Goal: Task Accomplishment & Management: Use online tool/utility

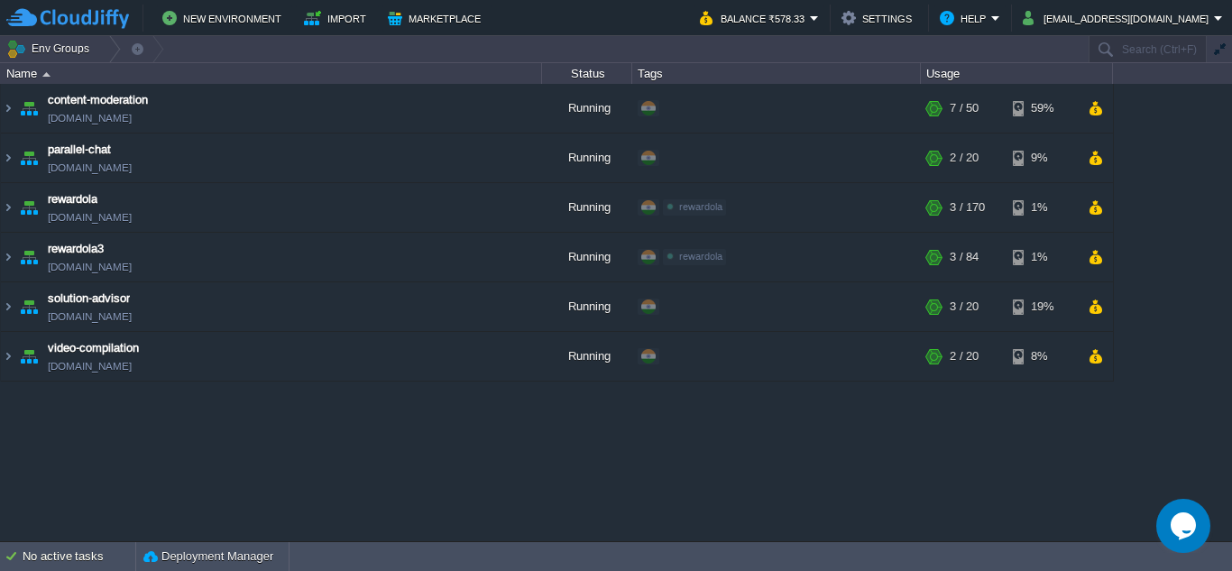
drag, startPoint x: 263, startPoint y: 424, endPoint x: 307, endPoint y: 376, distance: 65.1
click at [263, 423] on div "content-moderation [DOMAIN_NAME] Running + Add to Env Group RAM 12% CPU 1% 7 / …" at bounding box center [616, 312] width 1232 height 456
click at [434, 16] on button "Marketplace" at bounding box center [437, 18] width 98 height 22
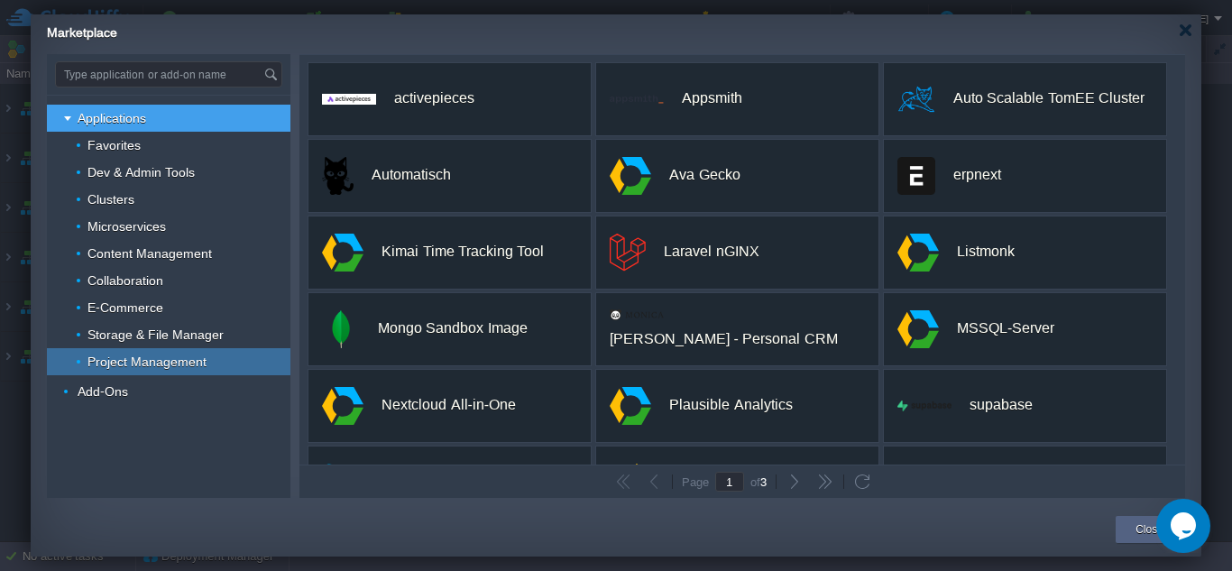
click at [121, 362] on span "Project Management" at bounding box center [148, 361] width 124 height 16
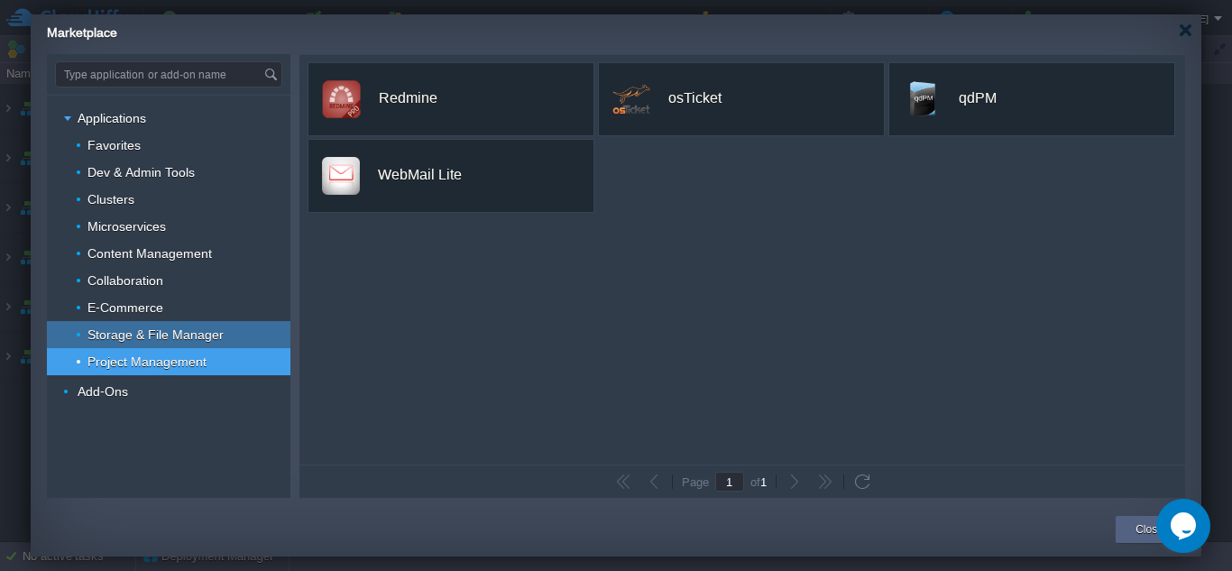
click at [134, 334] on span "Storage & File Manager" at bounding box center [156, 334] width 141 height 16
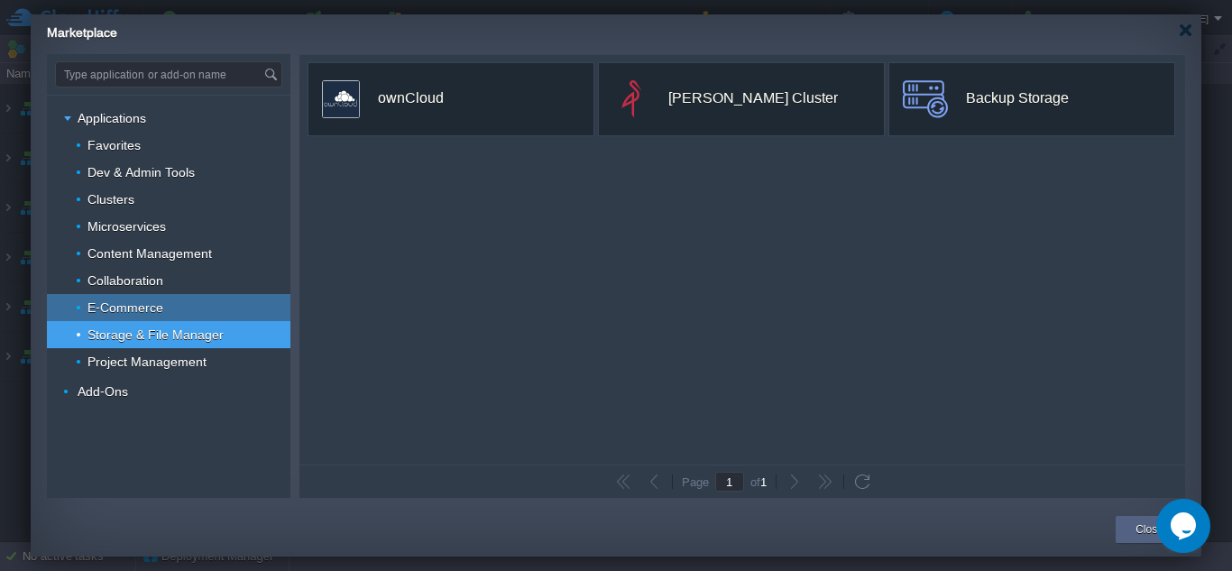
click at [139, 299] on span "E-Commerce" at bounding box center [126, 307] width 80 height 16
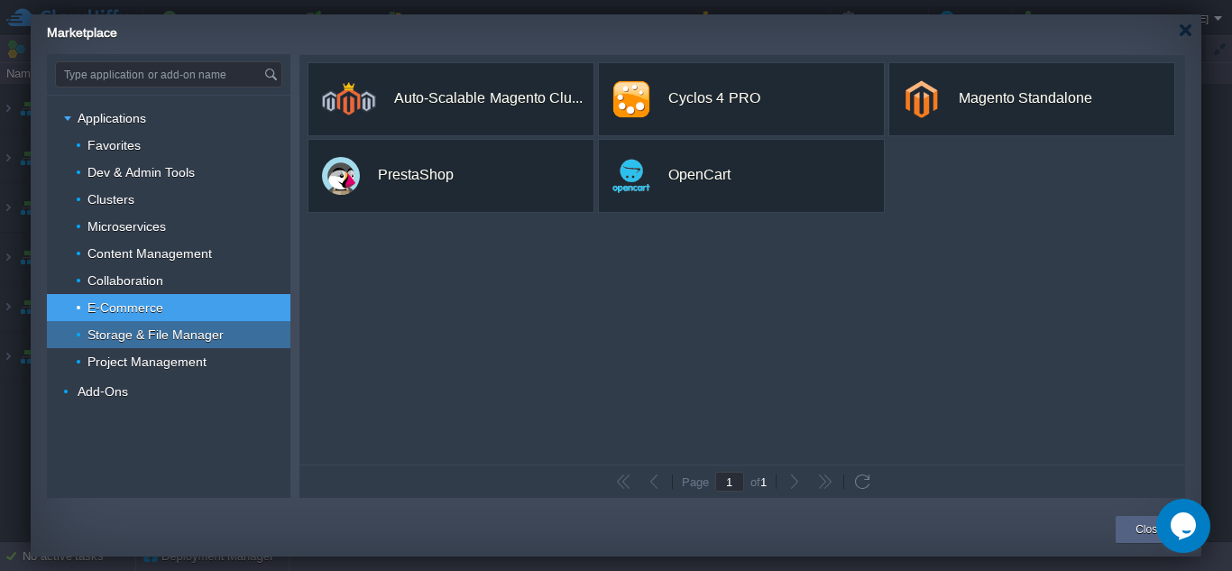
click at [146, 332] on span "Storage & File Manager" at bounding box center [156, 334] width 141 height 16
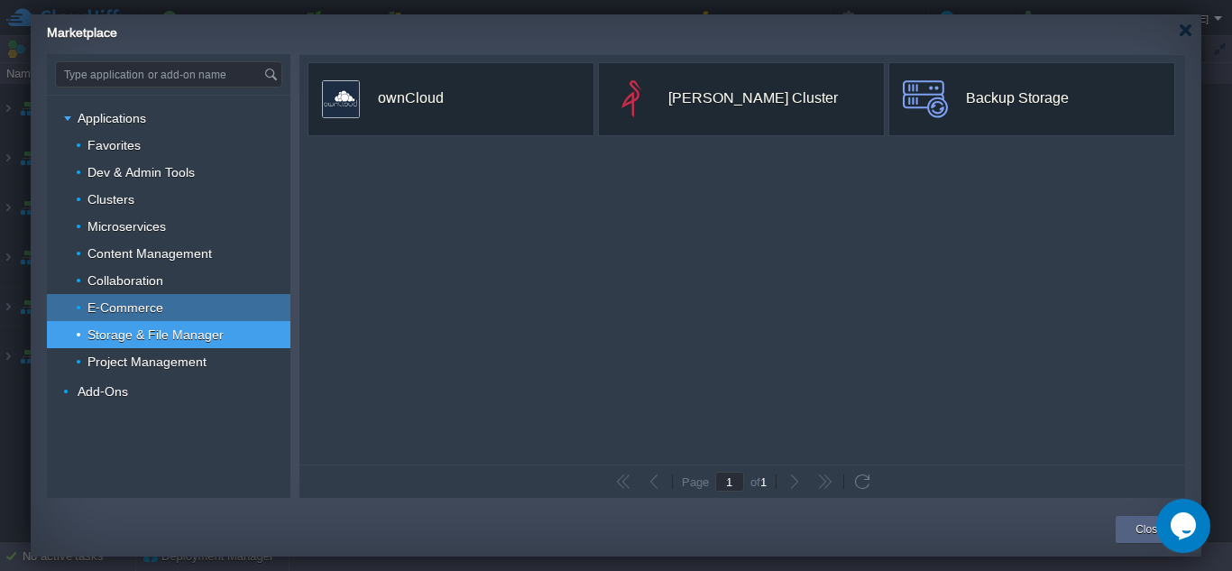
click at [144, 304] on span "E-Commerce" at bounding box center [126, 307] width 80 height 16
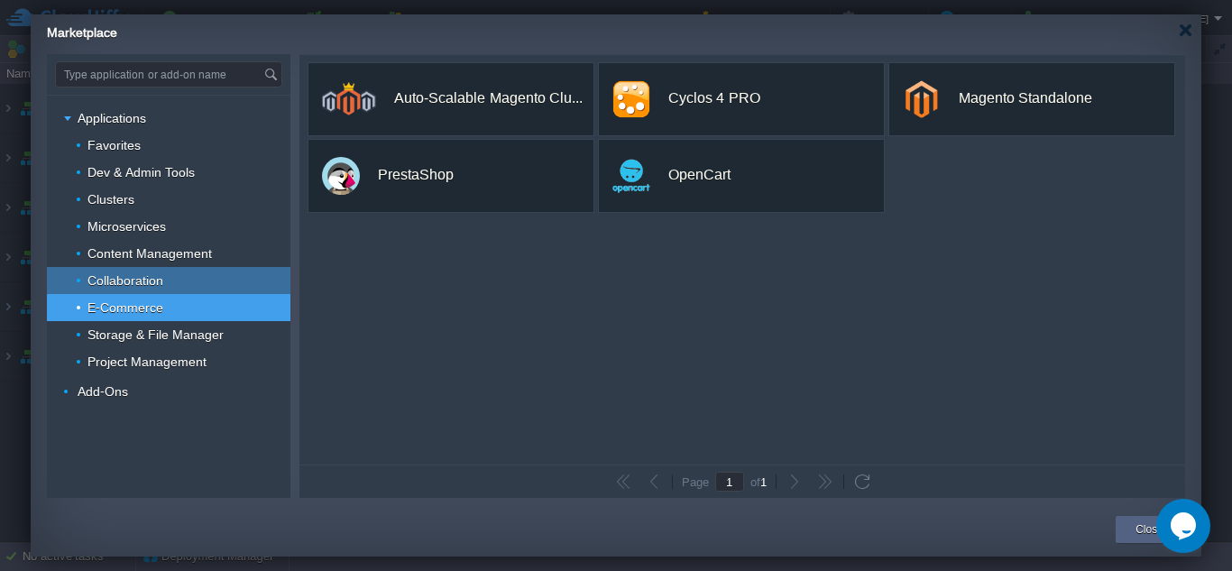
click at [117, 282] on span "Collaboration" at bounding box center [126, 280] width 80 height 16
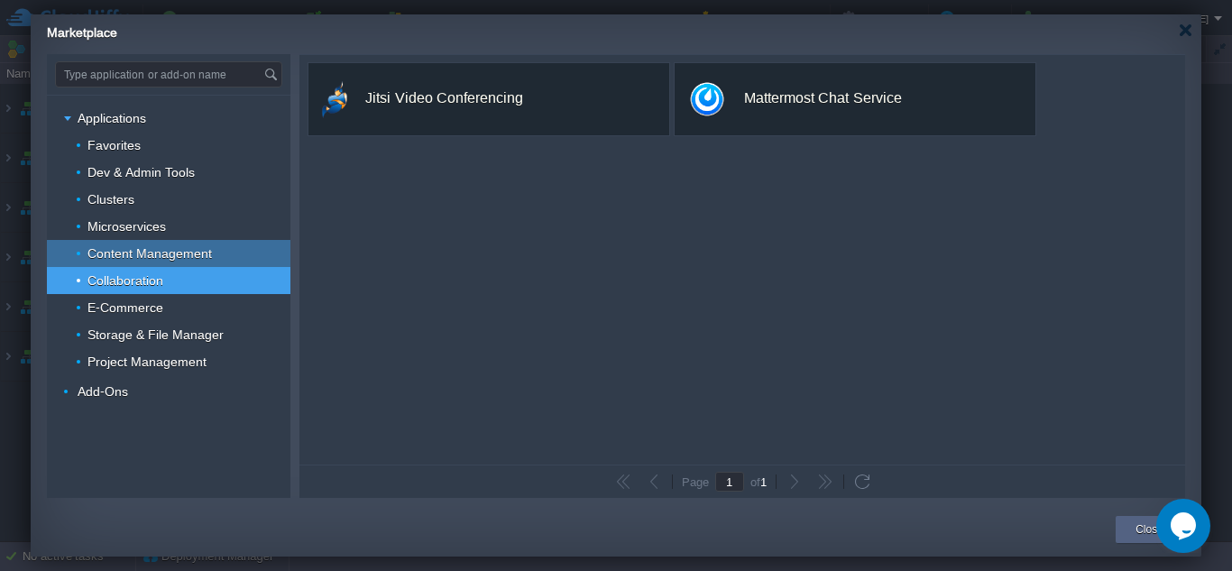
click at [156, 256] on span "Content Management" at bounding box center [150, 253] width 129 height 16
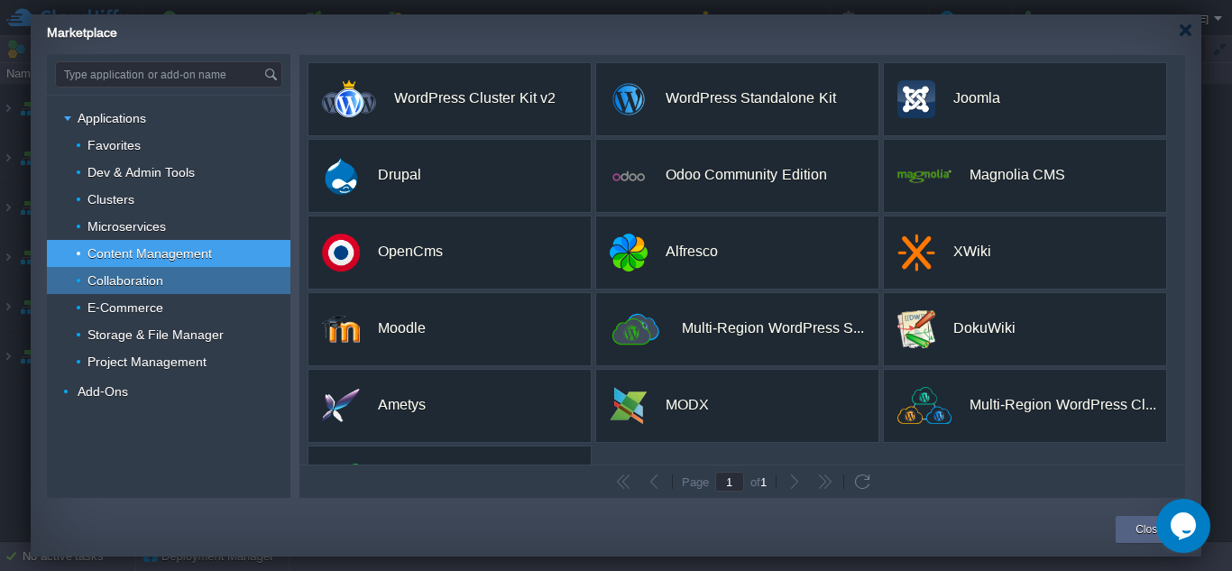
click at [147, 280] on span "Collaboration" at bounding box center [126, 280] width 80 height 16
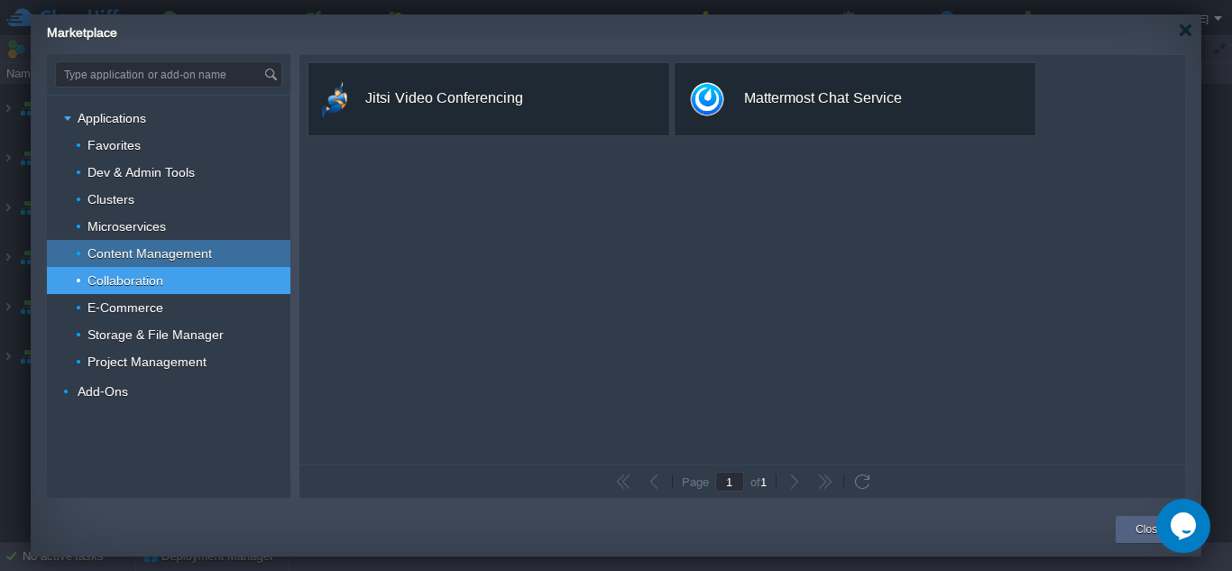
click at [159, 250] on span "Content Management" at bounding box center [150, 253] width 129 height 16
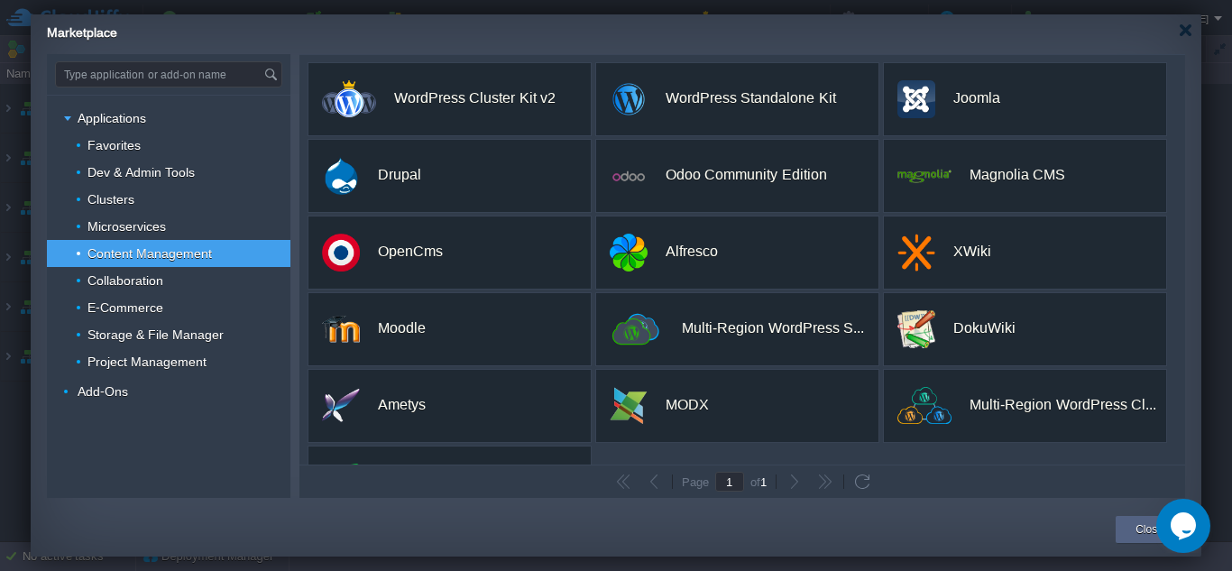
scroll to position [62, 0]
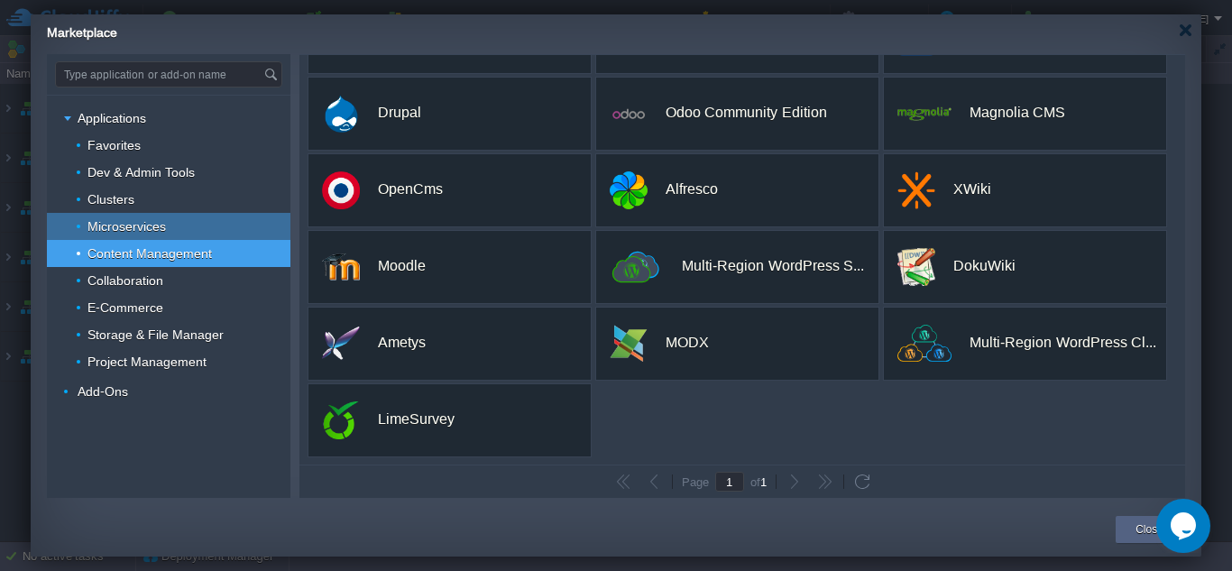
click at [124, 220] on span "Microservices" at bounding box center [127, 226] width 83 height 16
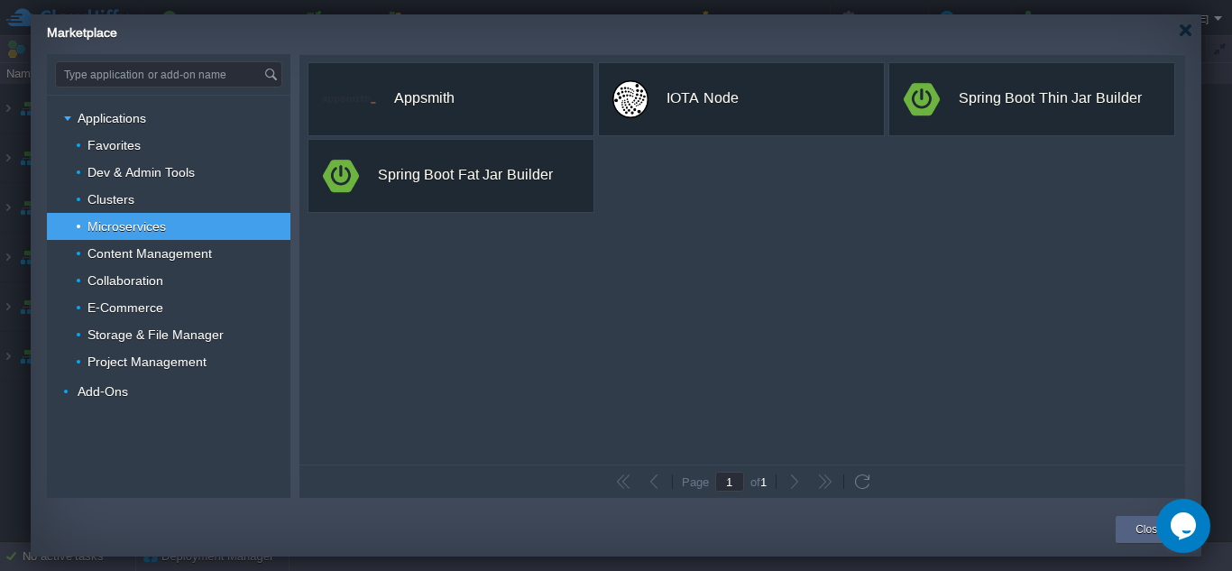
scroll to position [0, 0]
click at [155, 197] on div "Clusters" at bounding box center [168, 199] width 243 height 27
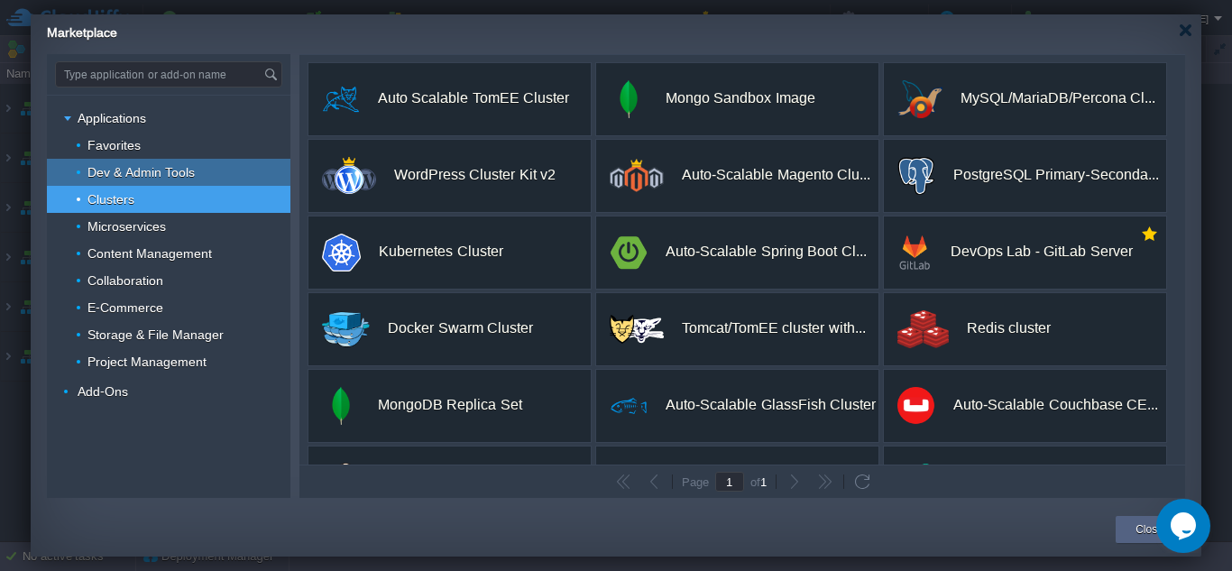
click at [129, 168] on span "Dev & Admin Tools" at bounding box center [142, 172] width 112 height 16
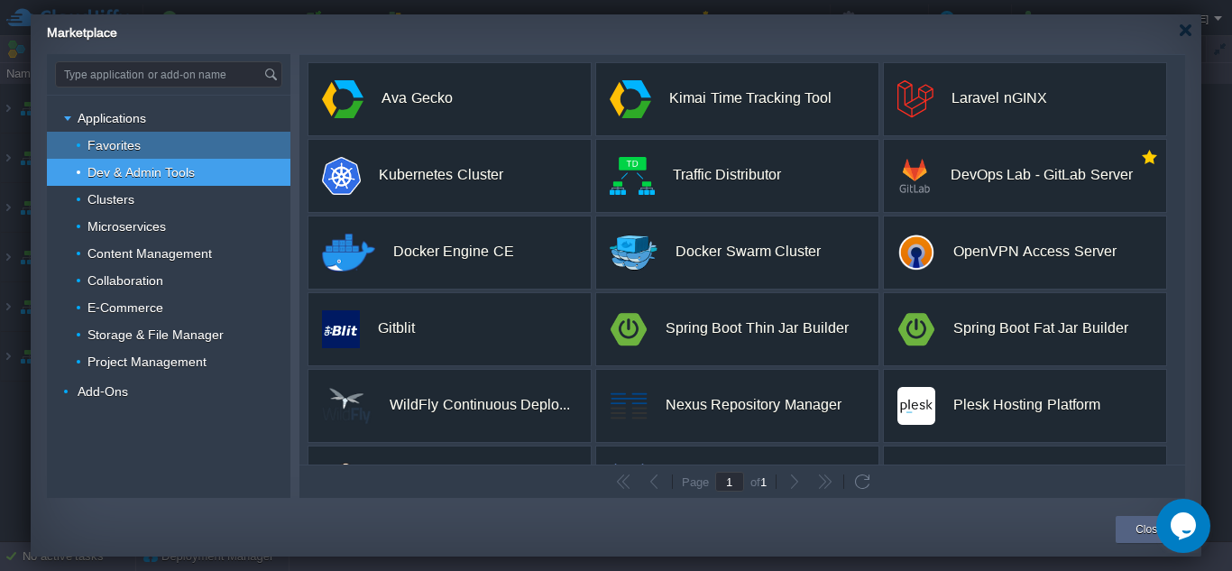
click at [161, 152] on div "Favorites" at bounding box center [168, 145] width 243 height 27
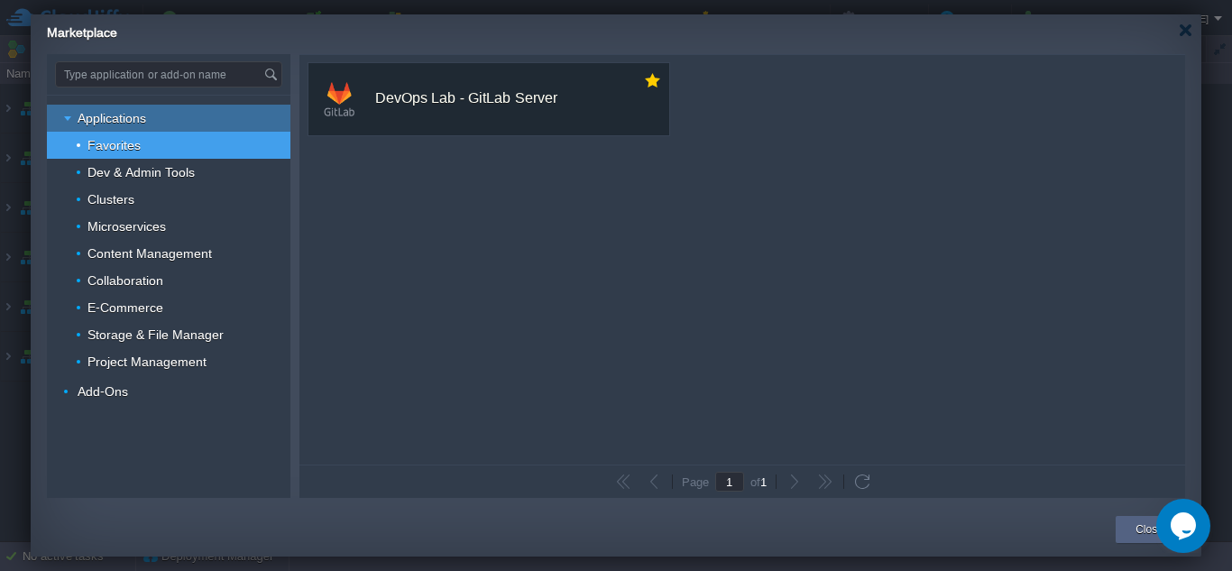
click at [166, 122] on div "Applications" at bounding box center [168, 118] width 243 height 27
type input "Type application or add-on name"
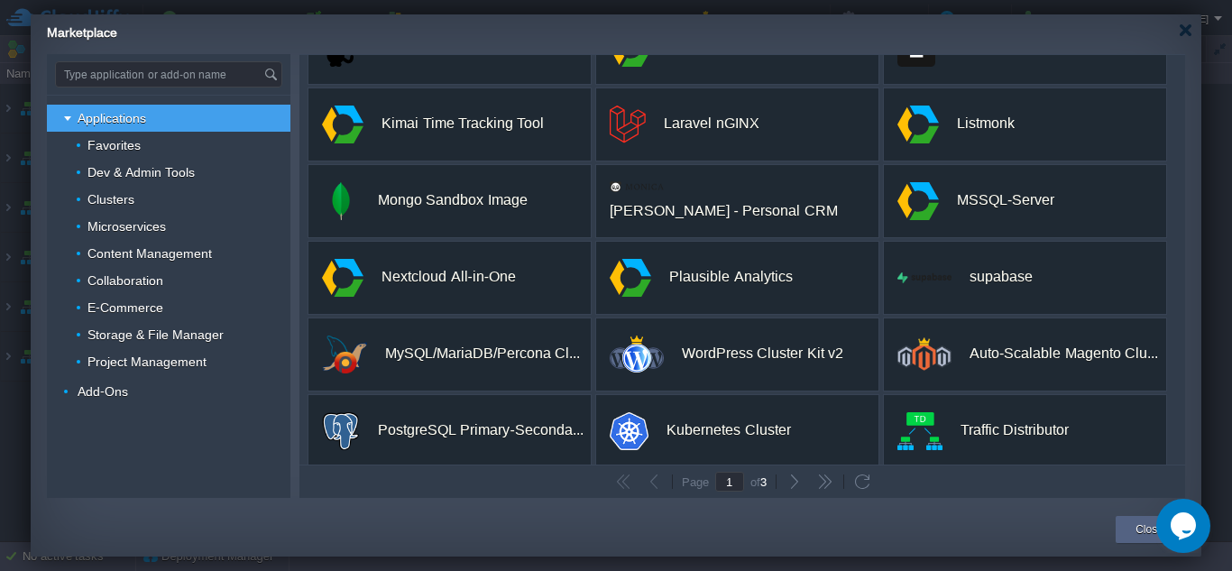
scroll to position [8, 0]
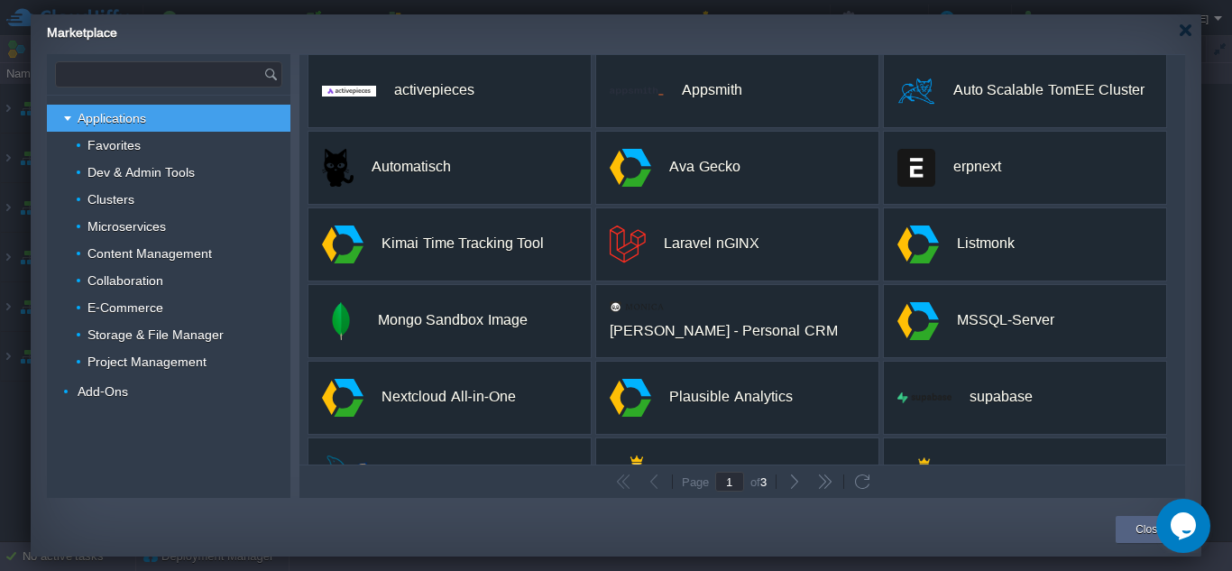
click at [233, 70] on input "text" at bounding box center [159, 74] width 207 height 24
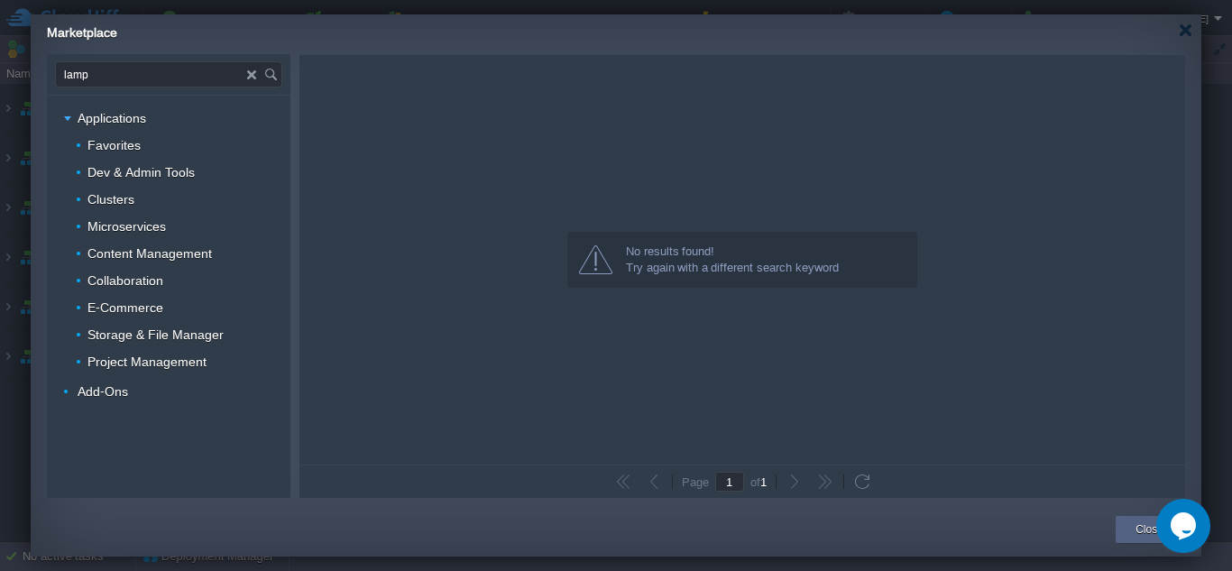
scroll to position [0, 0]
type input "l"
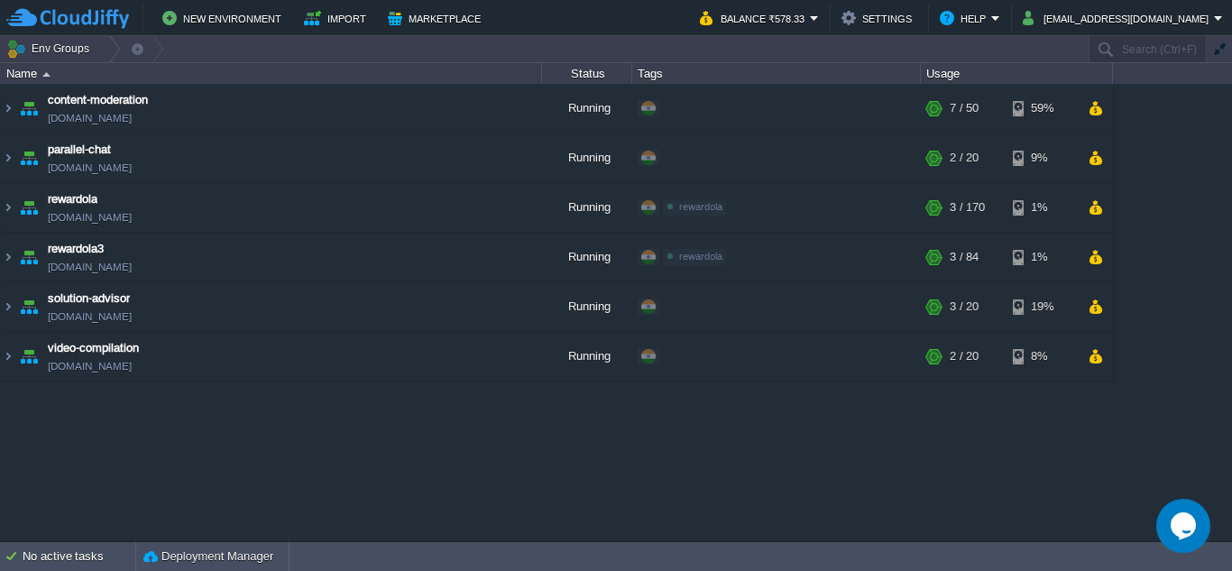
click at [95, 15] on img at bounding box center [67, 18] width 123 height 23
click at [491, 494] on div "content-moderation [DOMAIN_NAME] Running + Add to Env Group RAM 12% CPU 1% 7 / …" at bounding box center [616, 312] width 1232 height 456
click at [418, 13] on button "Marketplace" at bounding box center [437, 18] width 98 height 22
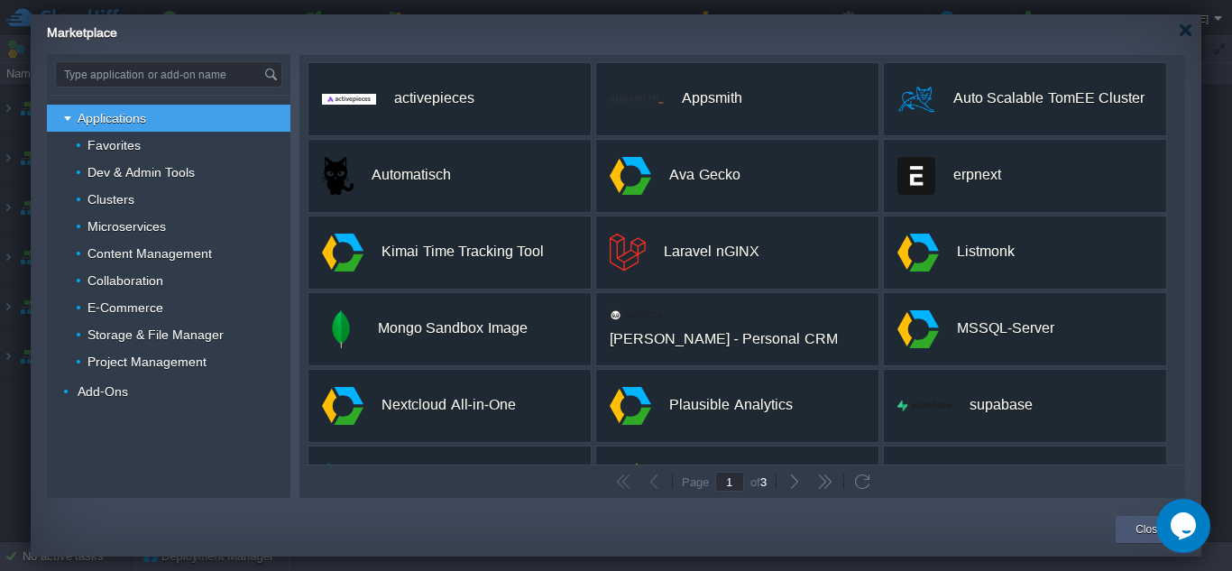
click at [1139, 537] on button "Close" at bounding box center [1149, 529] width 28 height 18
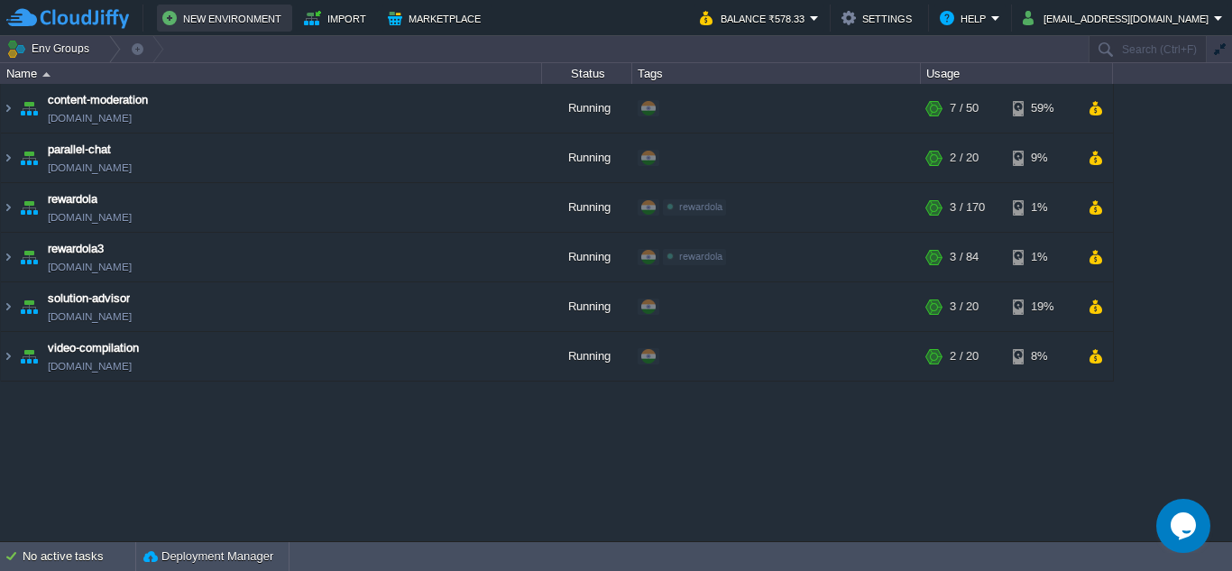
click at [215, 16] on button "New Environment" at bounding box center [224, 18] width 124 height 22
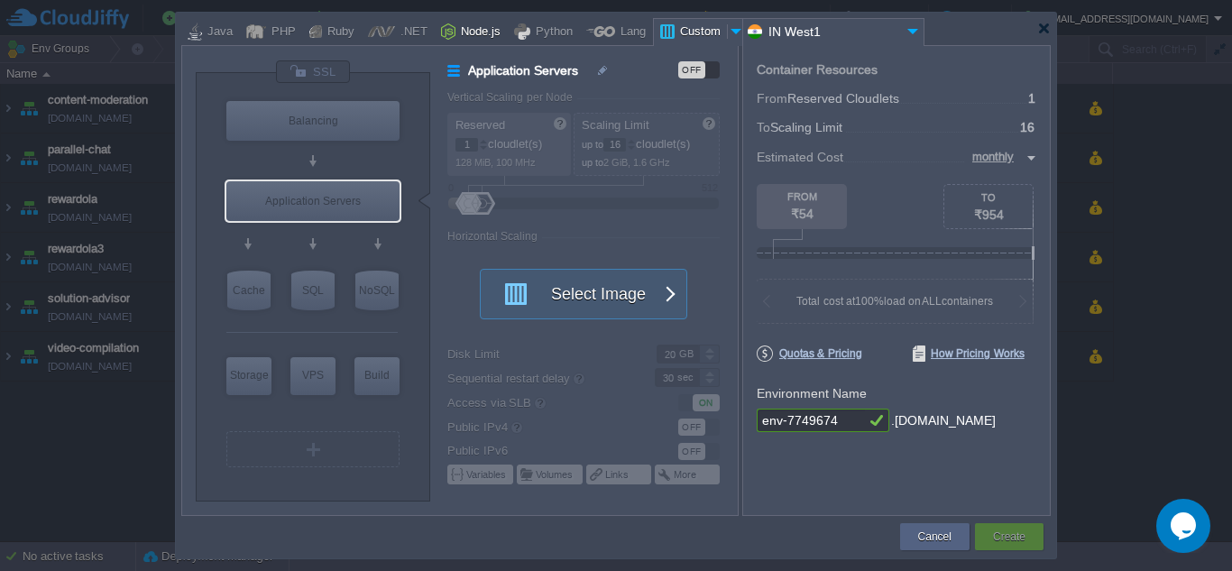
click at [458, 27] on div "Node.js" at bounding box center [477, 32] width 45 height 27
type input "Application Servers"
type input "4"
type input "8"
type input "Node.js 24.8.0 LTS"
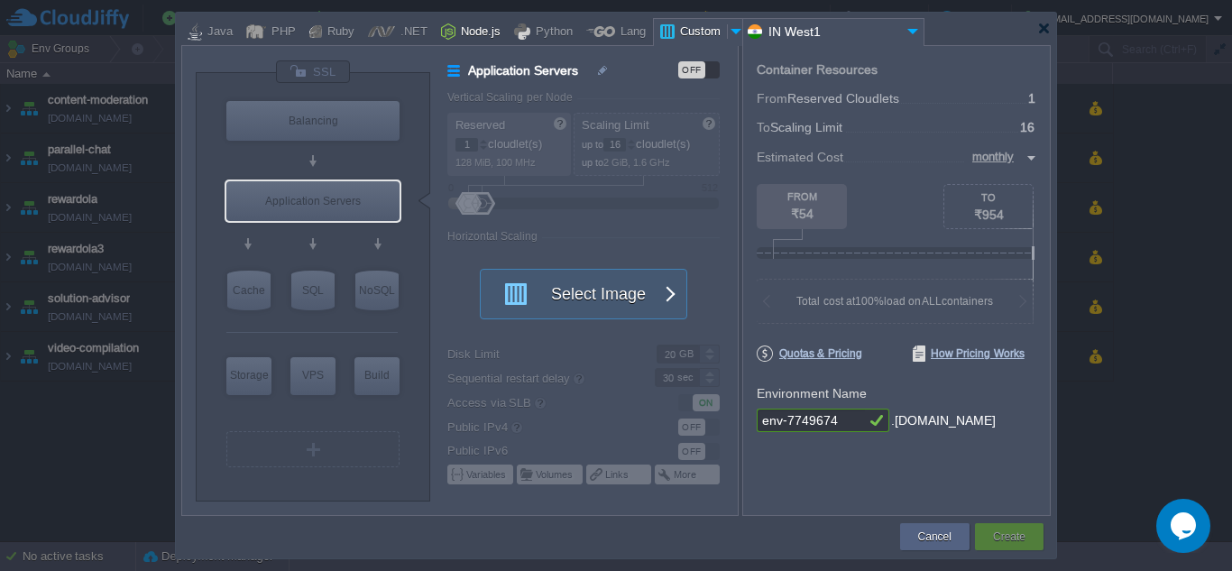
type input "24.8.0-pm2"
type input "Stateful"
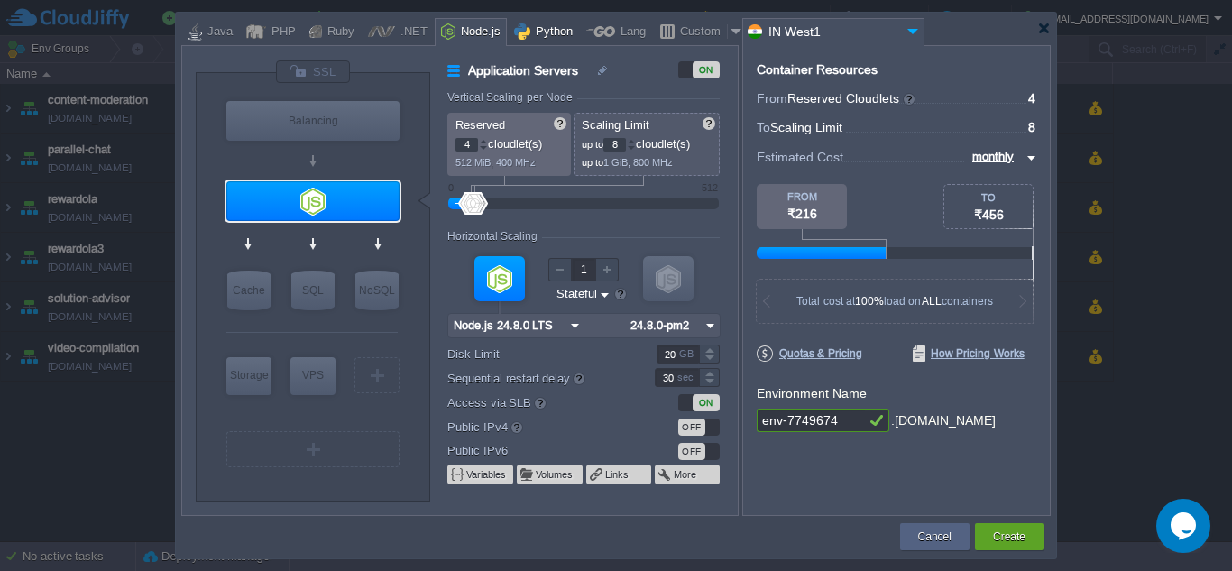
click at [530, 30] on div "Python" at bounding box center [551, 32] width 42 height 27
type input "Application Servers"
type input "1"
type input "4"
type input "Apache Python..."
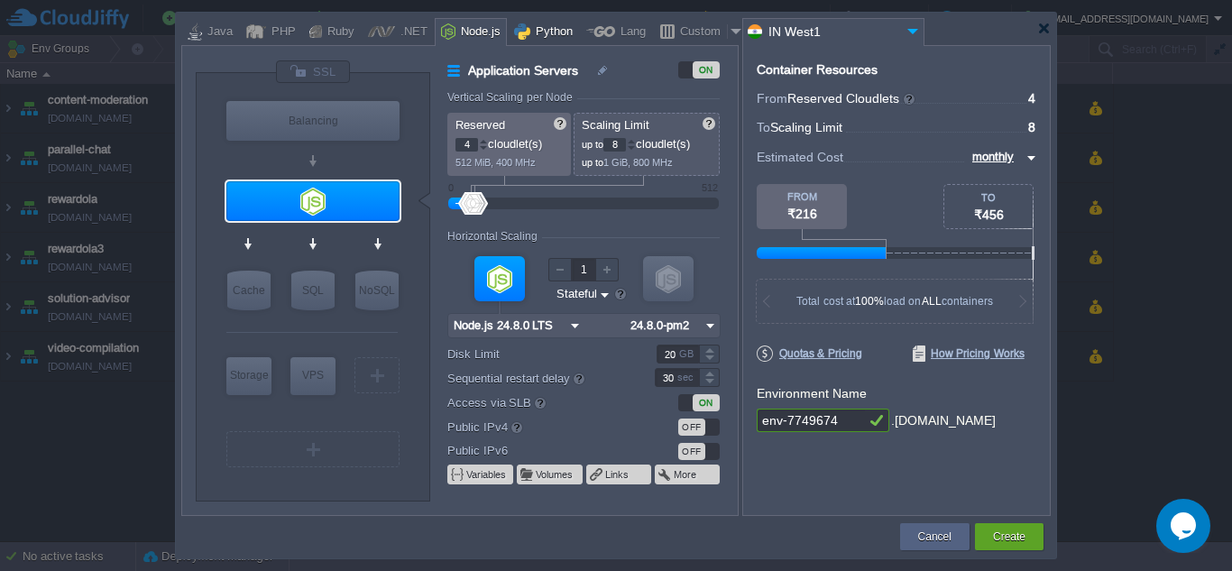
type input "Python 3.13.7"
click at [266, 37] on div "PHP" at bounding box center [281, 32] width 30 height 27
type input "Application Servers"
type input "Apache [DATE]"
type input "PHP [DATE]"
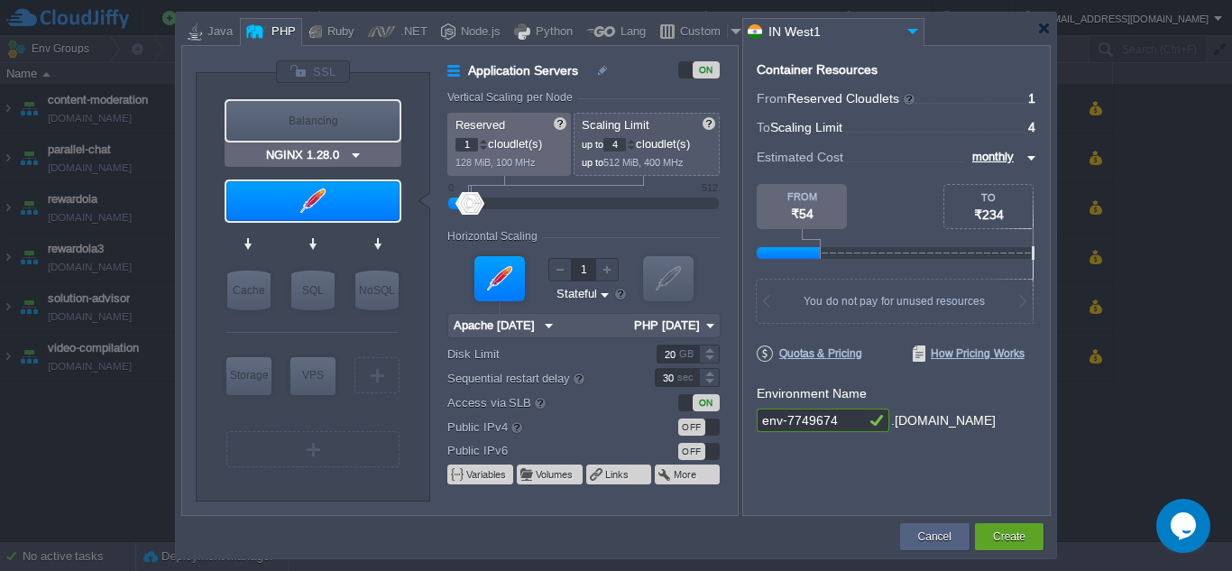
click at [311, 111] on div "Balancing" at bounding box center [312, 121] width 173 height 40
type input "Load Balancer"
type input "NGINX 1.28.0"
type input "1.28.0-almalin..."
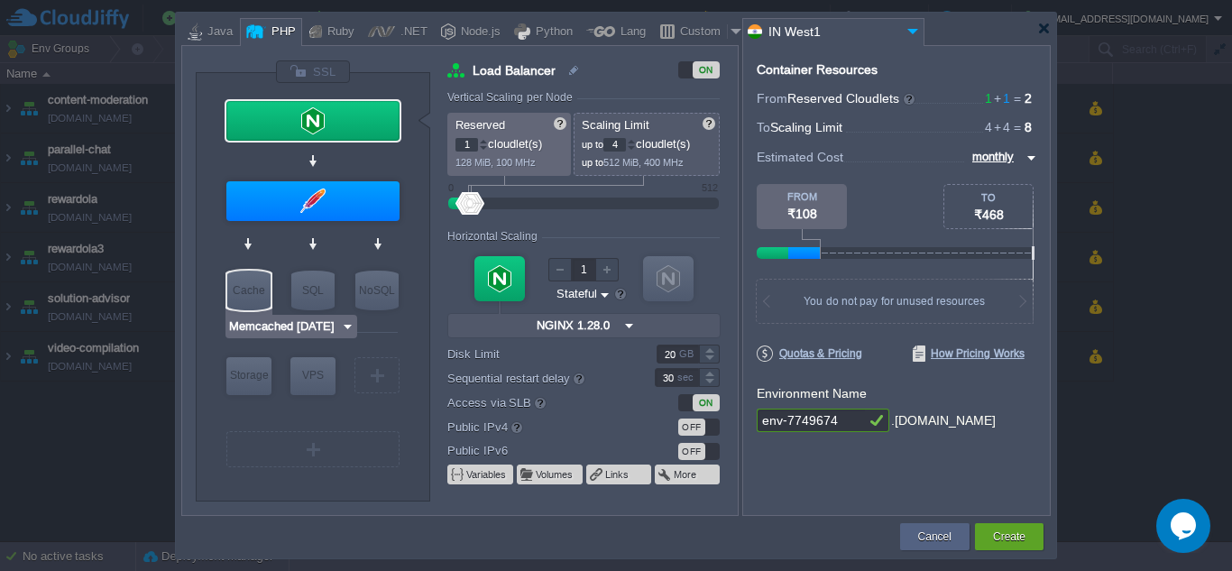
click at [273, 316] on div "Memcached [DATE]" at bounding box center [291, 326] width 132 height 23
click at [347, 330] on img at bounding box center [348, 326] width 14 height 18
click at [280, 253] on div at bounding box center [311, 245] width 171 height 41
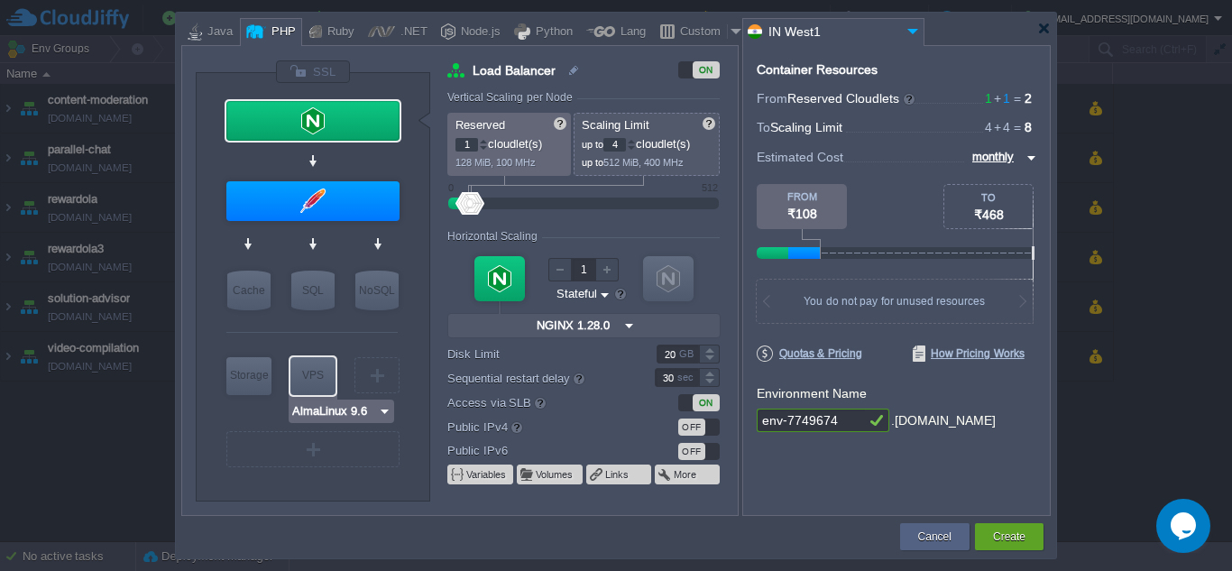
type input "Redis 7.2.4"
click at [937, 529] on button "Cancel" at bounding box center [934, 536] width 33 height 18
